Goal: Task Accomplishment & Management: Manage account settings

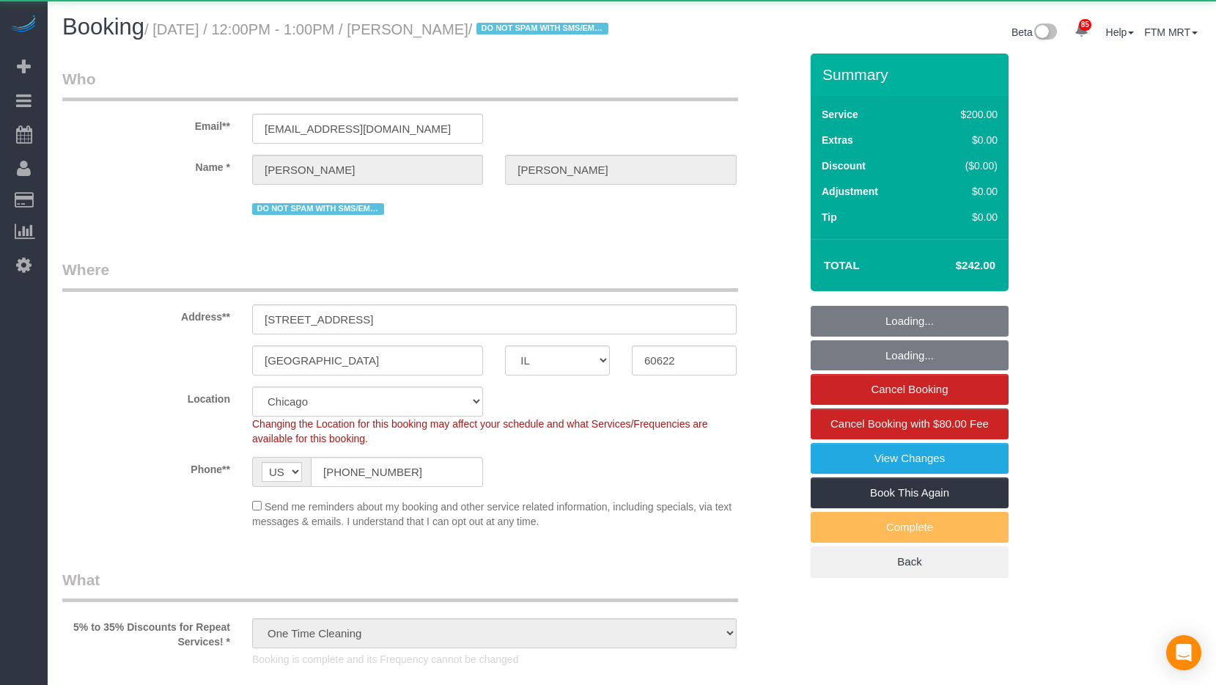
select select "IL"
select select "512"
select select "string:fspay-dccf9e05-0d2e-428c-9407-be69a842eb49"
select select "number:1"
select select "number:66"
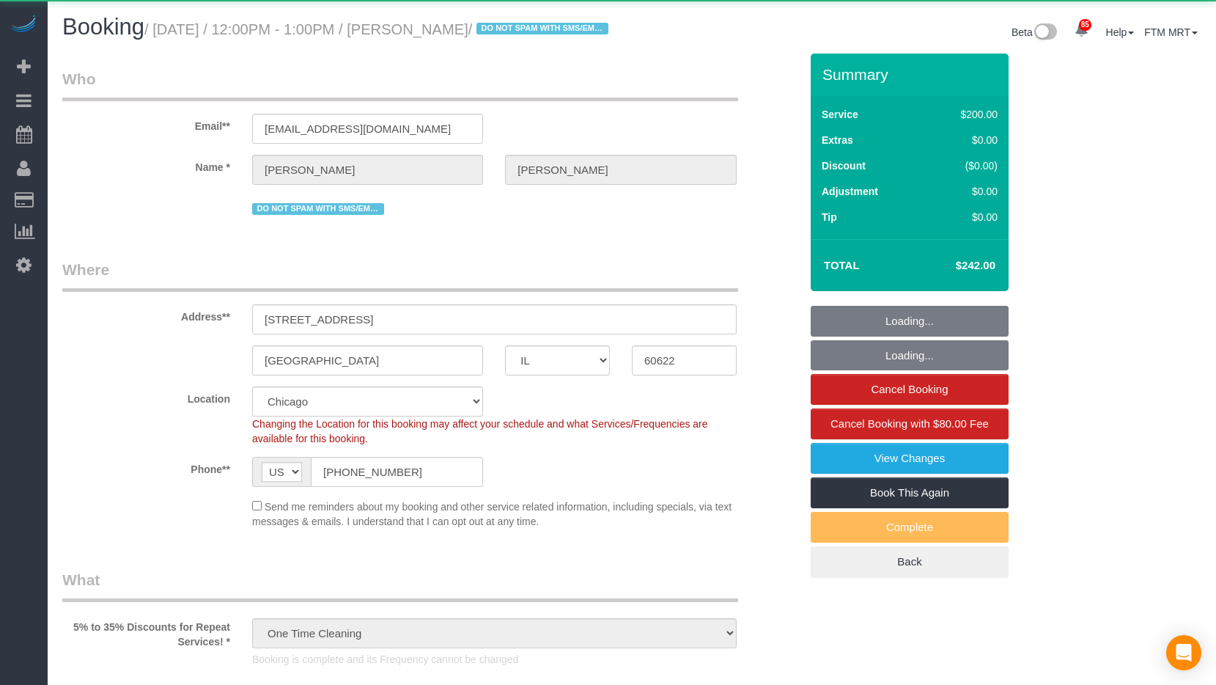
select select "number:139"
select select "number:108"
select select "object:1371"
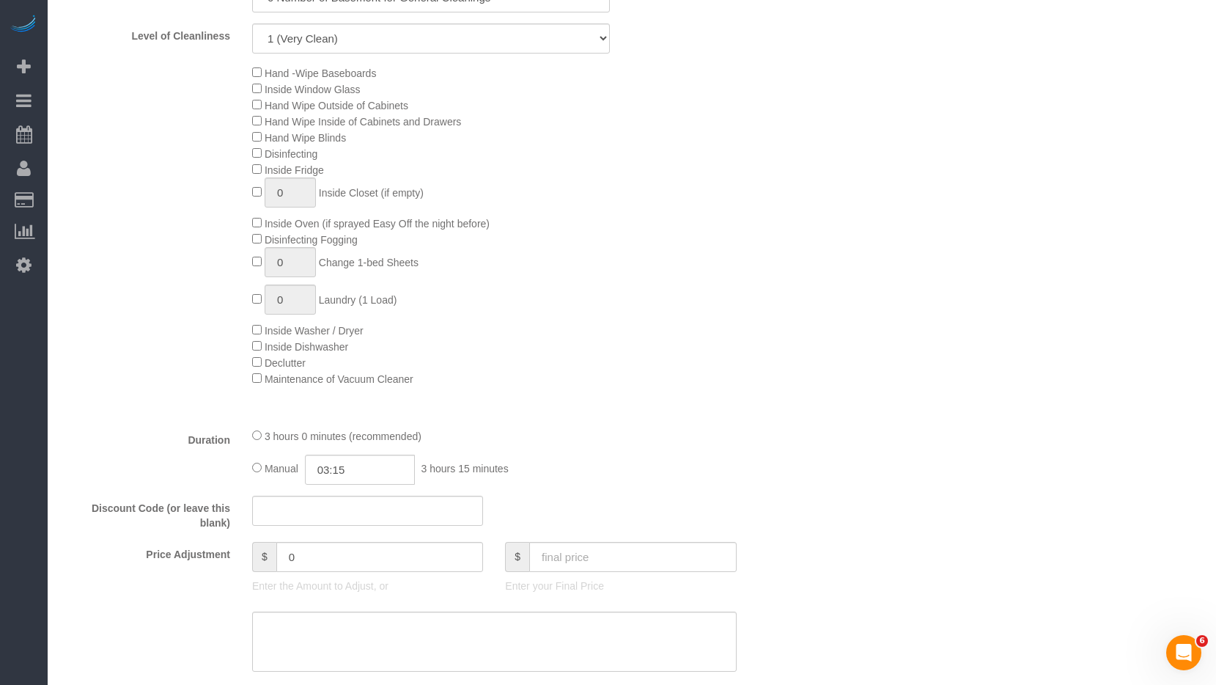
scroll to position [978, 0]
